Goal: Information Seeking & Learning: Learn about a topic

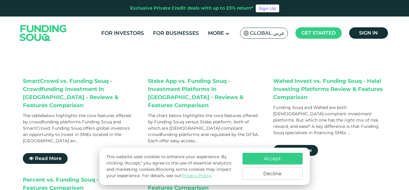
click at [253, 153] on button "Accept" at bounding box center [272, 159] width 60 height 12
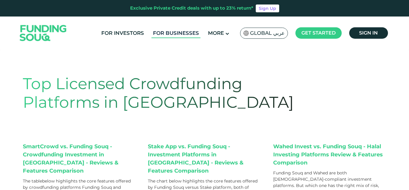
click at [186, 31] on link "For Businesses" at bounding box center [175, 33] width 49 height 10
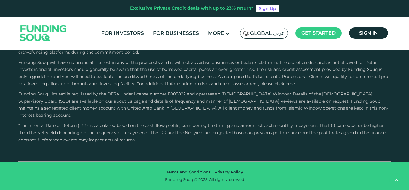
scroll to position [1121, 0]
